Goal: Transaction & Acquisition: Purchase product/service

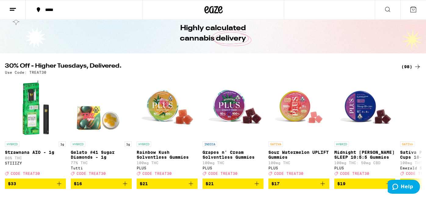
scroll to position [27, 0]
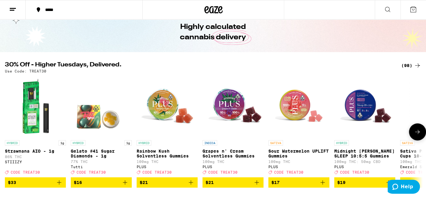
click at [418, 132] on icon at bounding box center [417, 131] width 7 height 7
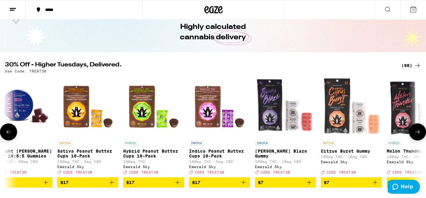
scroll to position [0, 350]
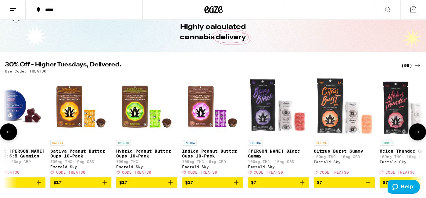
click at [418, 132] on icon at bounding box center [417, 131] width 7 height 7
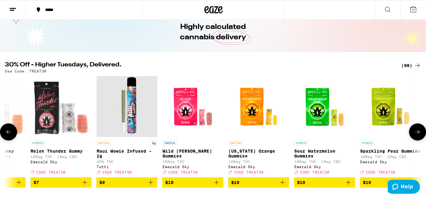
scroll to position [0, 699]
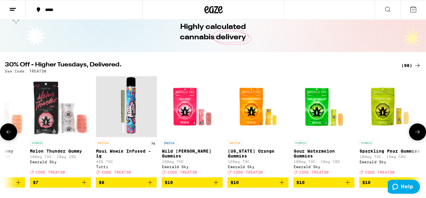
click at [418, 132] on icon at bounding box center [417, 131] width 7 height 7
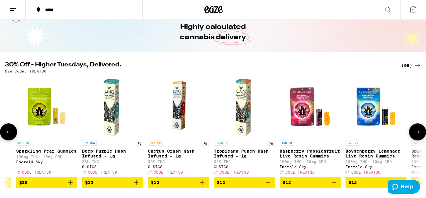
scroll to position [0, 1049]
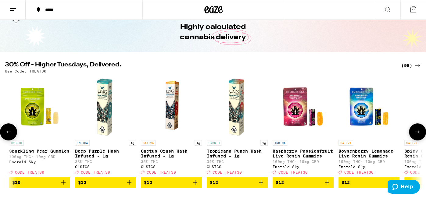
click at [416, 132] on icon at bounding box center [417, 131] width 7 height 7
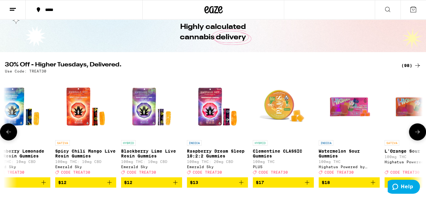
scroll to position [0, 1399]
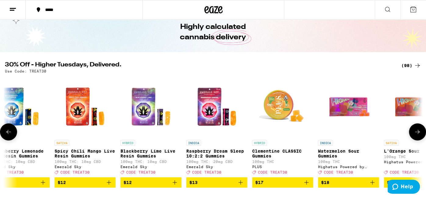
click at [416, 132] on icon at bounding box center [417, 131] width 7 height 7
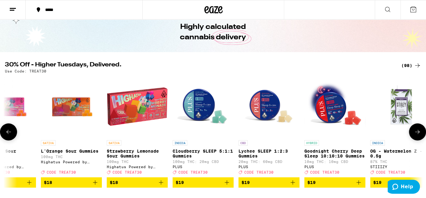
scroll to position [0, 1749]
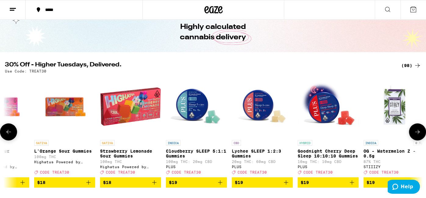
click at [416, 132] on icon at bounding box center [417, 131] width 7 height 7
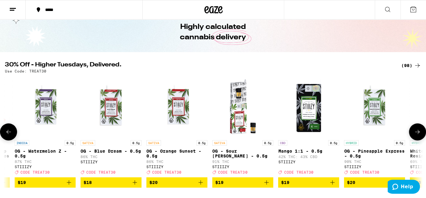
scroll to position [0, 2099]
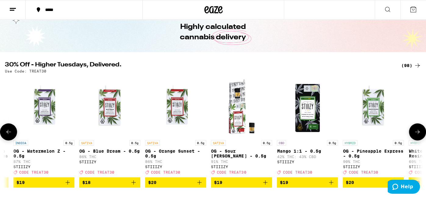
click at [416, 132] on icon at bounding box center [417, 131] width 7 height 7
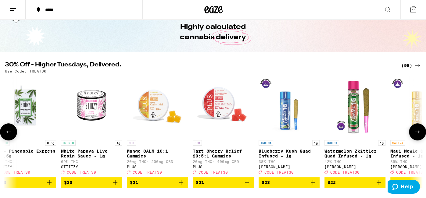
scroll to position [0, 2448]
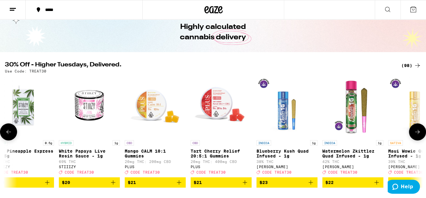
click at [416, 132] on icon at bounding box center [417, 131] width 7 height 7
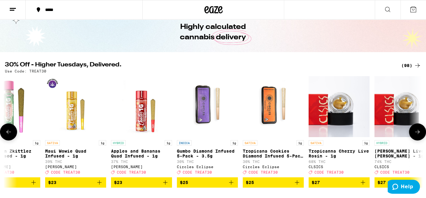
scroll to position [0, 2798]
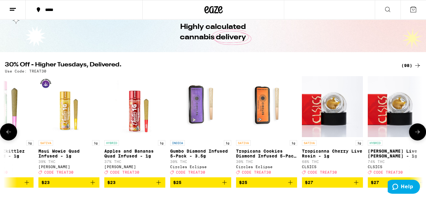
click at [416, 135] on icon at bounding box center [417, 131] width 7 height 7
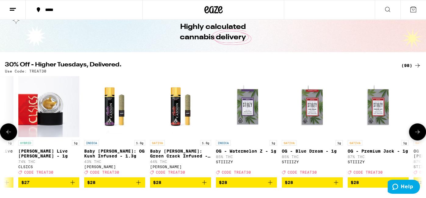
scroll to position [0, 3148]
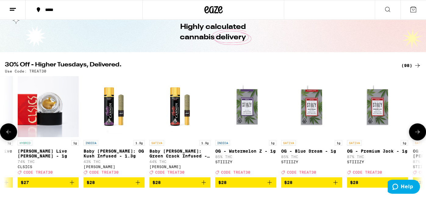
click at [417, 134] on icon at bounding box center [417, 131] width 7 height 7
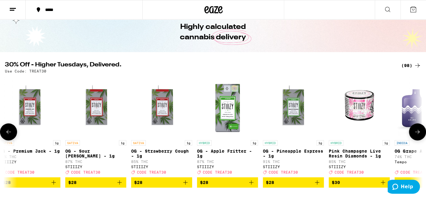
scroll to position [0, 3498]
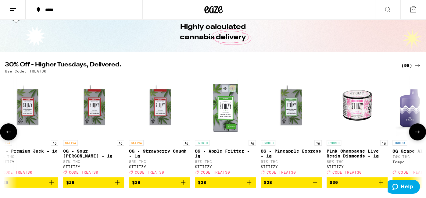
click at [417, 134] on icon at bounding box center [417, 131] width 7 height 7
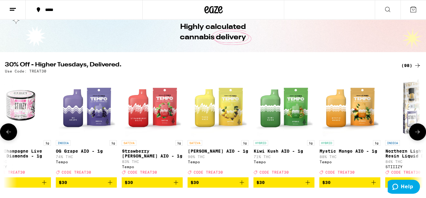
scroll to position [0, 3847]
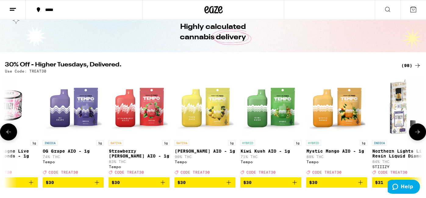
click at [417, 134] on icon at bounding box center [417, 131] width 7 height 7
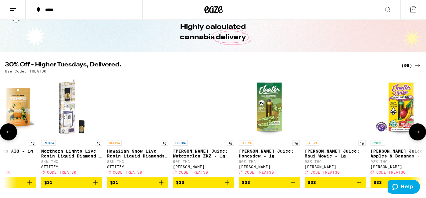
scroll to position [0, 4197]
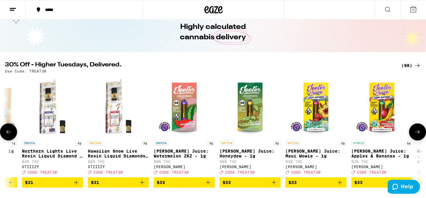
click at [417, 134] on icon at bounding box center [417, 131] width 7 height 7
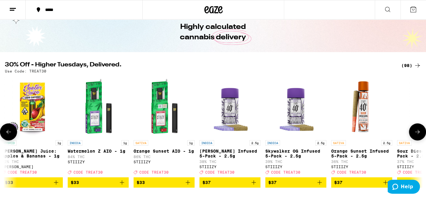
scroll to position [0, 4547]
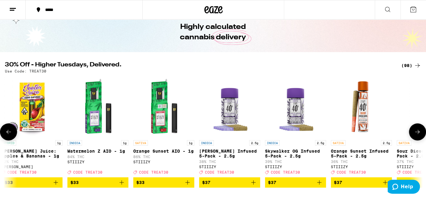
click at [417, 134] on icon at bounding box center [417, 131] width 7 height 7
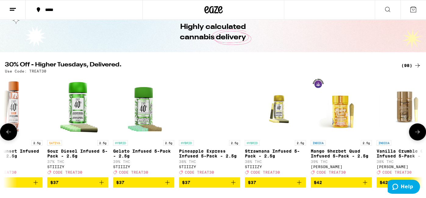
scroll to position [0, 4896]
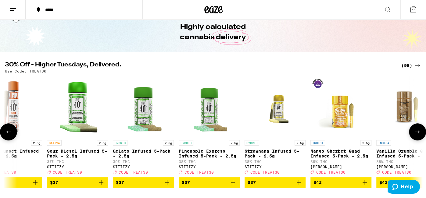
click at [417, 134] on icon at bounding box center [417, 131] width 7 height 7
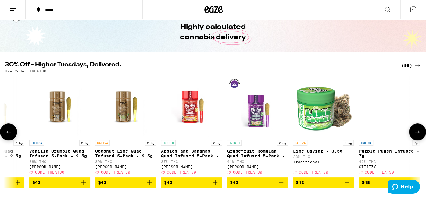
scroll to position [0, 5246]
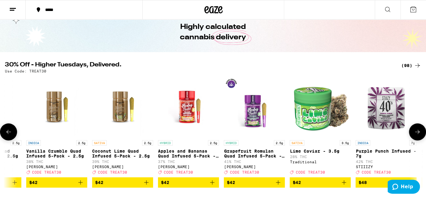
click at [421, 132] on button at bounding box center [417, 131] width 17 height 17
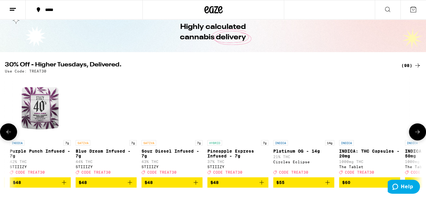
scroll to position [0, 5596]
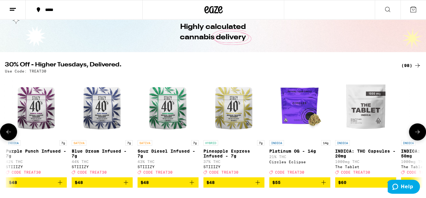
click at [417, 133] on icon at bounding box center [417, 131] width 7 height 7
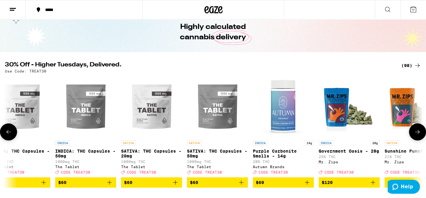
scroll to position [0, 5946]
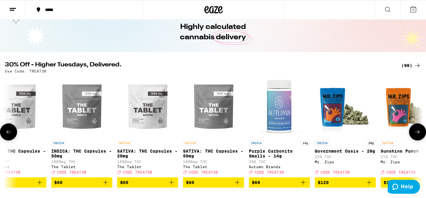
click at [410, 134] on button at bounding box center [417, 131] width 17 height 17
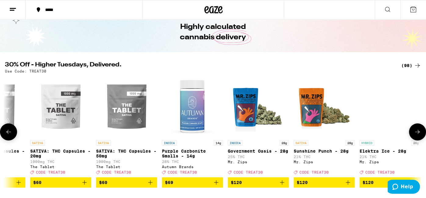
scroll to position [0, 6037]
